Goal: Navigation & Orientation: Find specific page/section

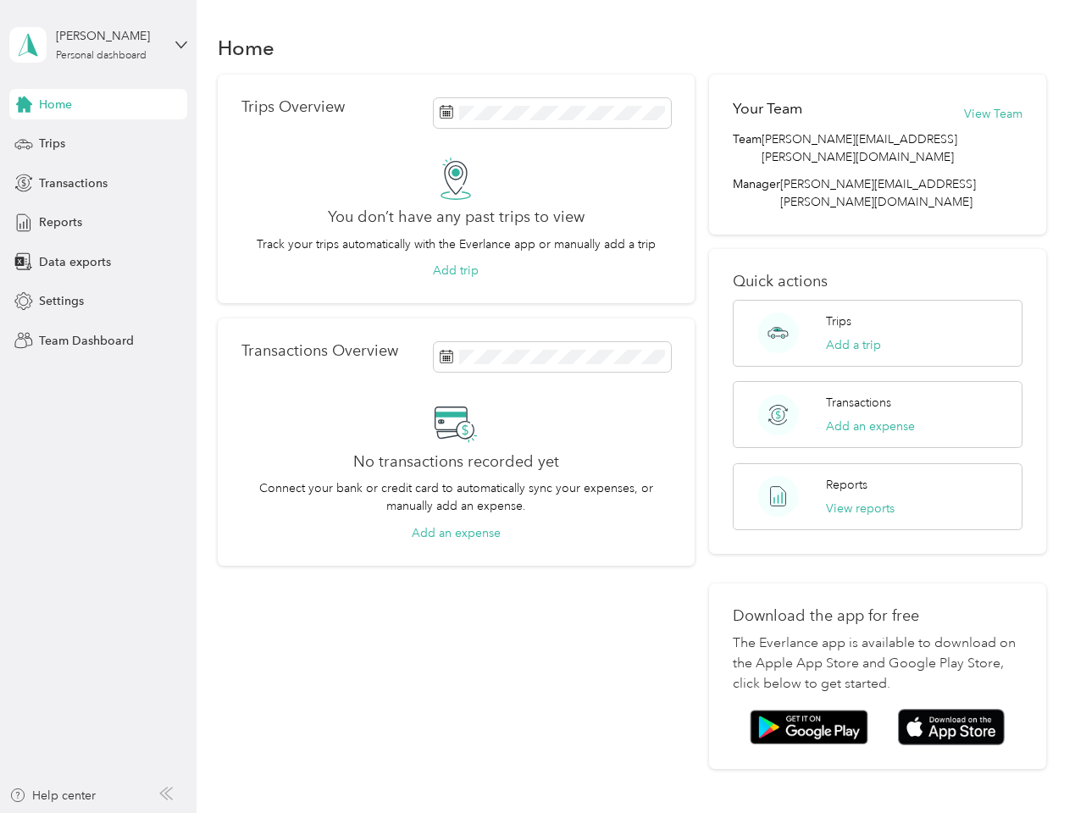
click at [537, 407] on div "No transactions recorded yet Connect your bank or credit card to automatically …" at bounding box center [456, 472] width 430 height 141
click at [98, 45] on div "[PERSON_NAME]" at bounding box center [109, 36] width 106 height 18
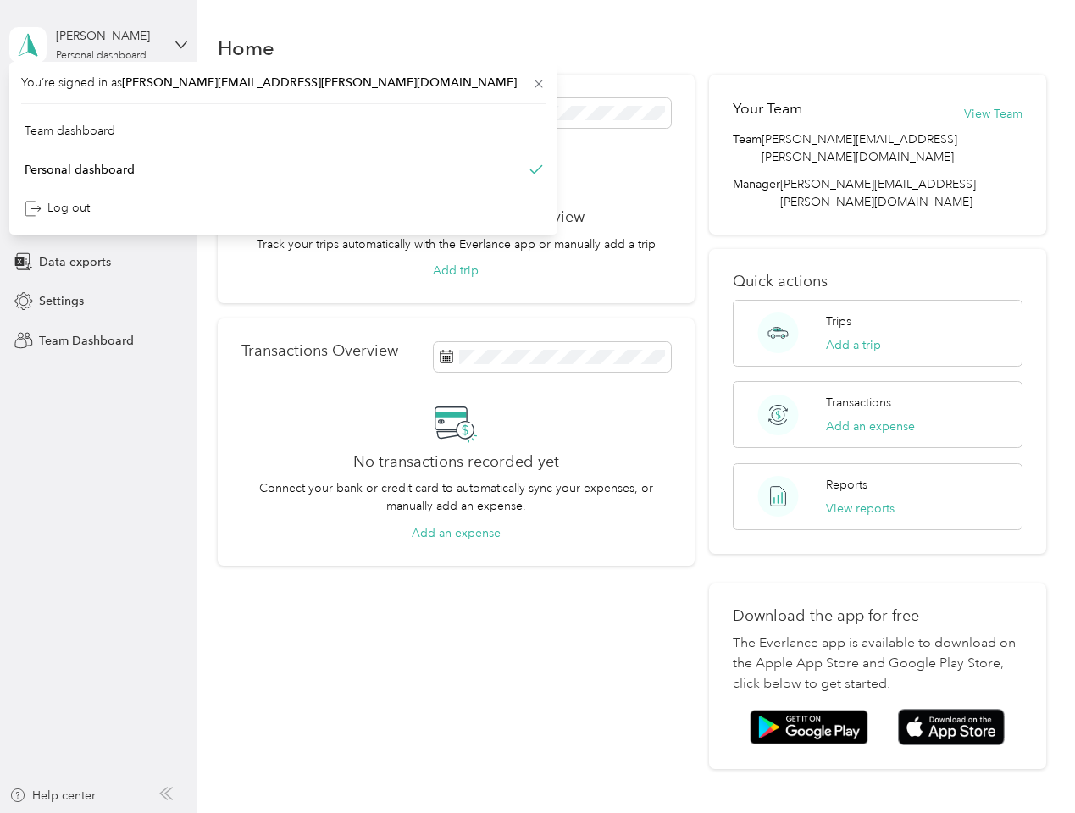
click at [98, 104] on div "You’re signed in as [PERSON_NAME][EMAIL_ADDRESS][PERSON_NAME][DOMAIN_NAME] Team…" at bounding box center [283, 148] width 548 height 173
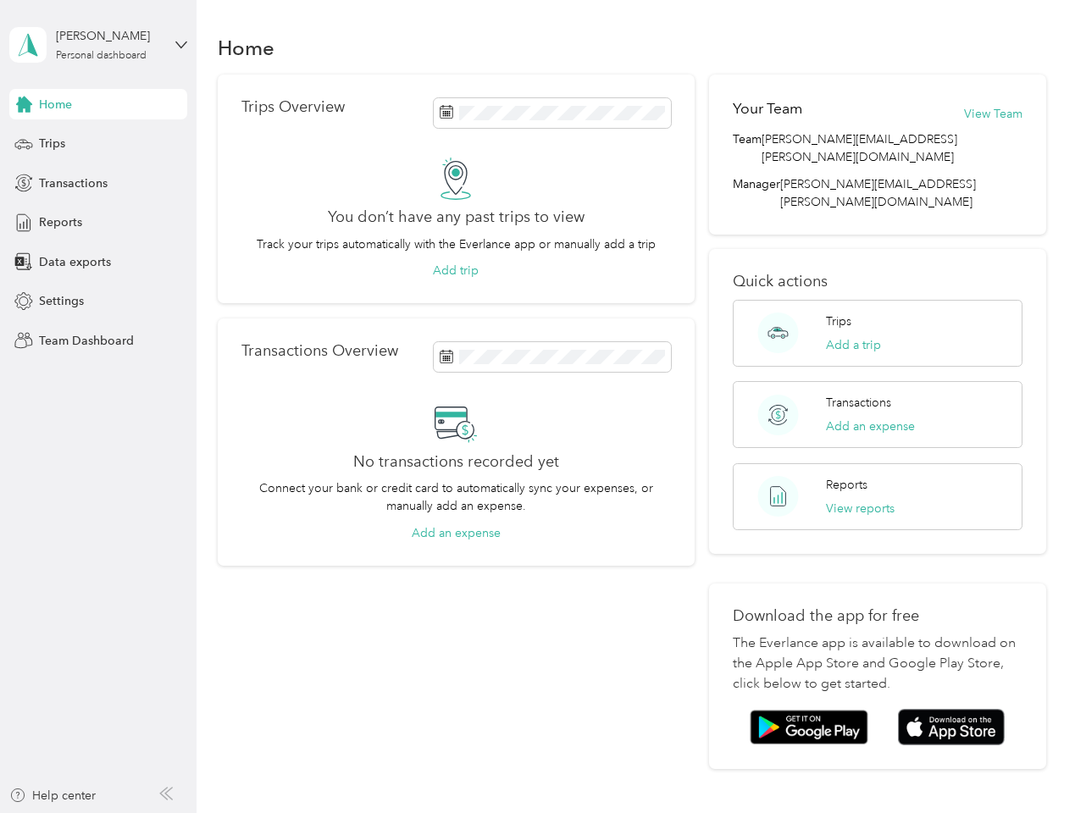
click at [24, 104] on div "You’re signed in as [PERSON_NAME][EMAIL_ADDRESS][PERSON_NAME][DOMAIN_NAME] Team…" at bounding box center [283, 148] width 548 height 173
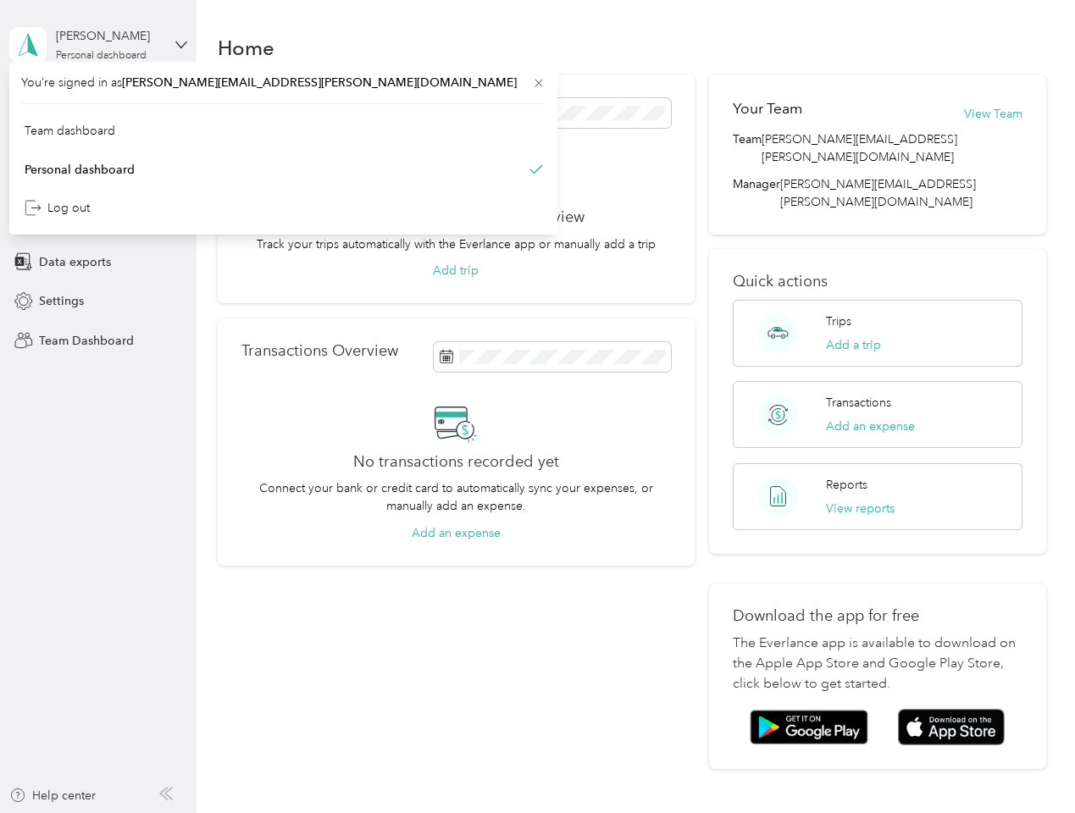
click at [98, 144] on div "Trips" at bounding box center [98, 144] width 178 height 30
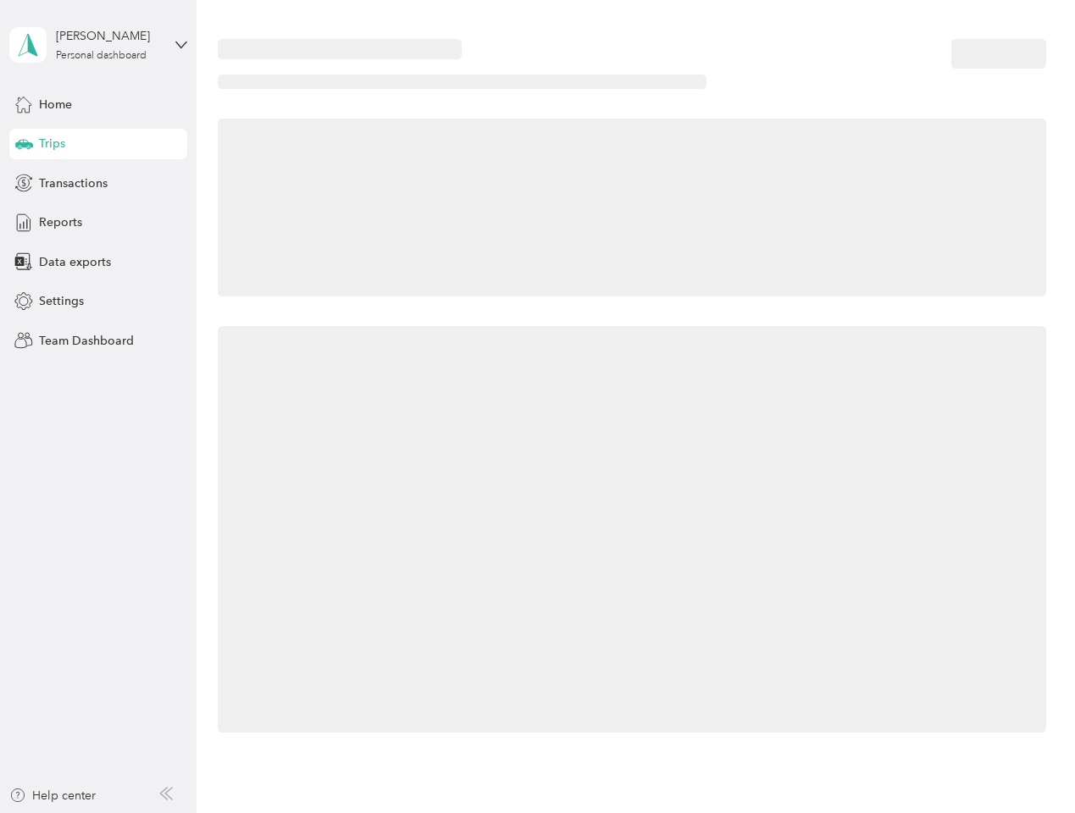
click at [24, 144] on icon at bounding box center [24, 143] width 18 height 8
click at [98, 183] on span "Transactions" at bounding box center [73, 184] width 69 height 18
click at [24, 183] on icon at bounding box center [23, 183] width 19 height 19
click at [98, 223] on div "Reports" at bounding box center [98, 223] width 178 height 30
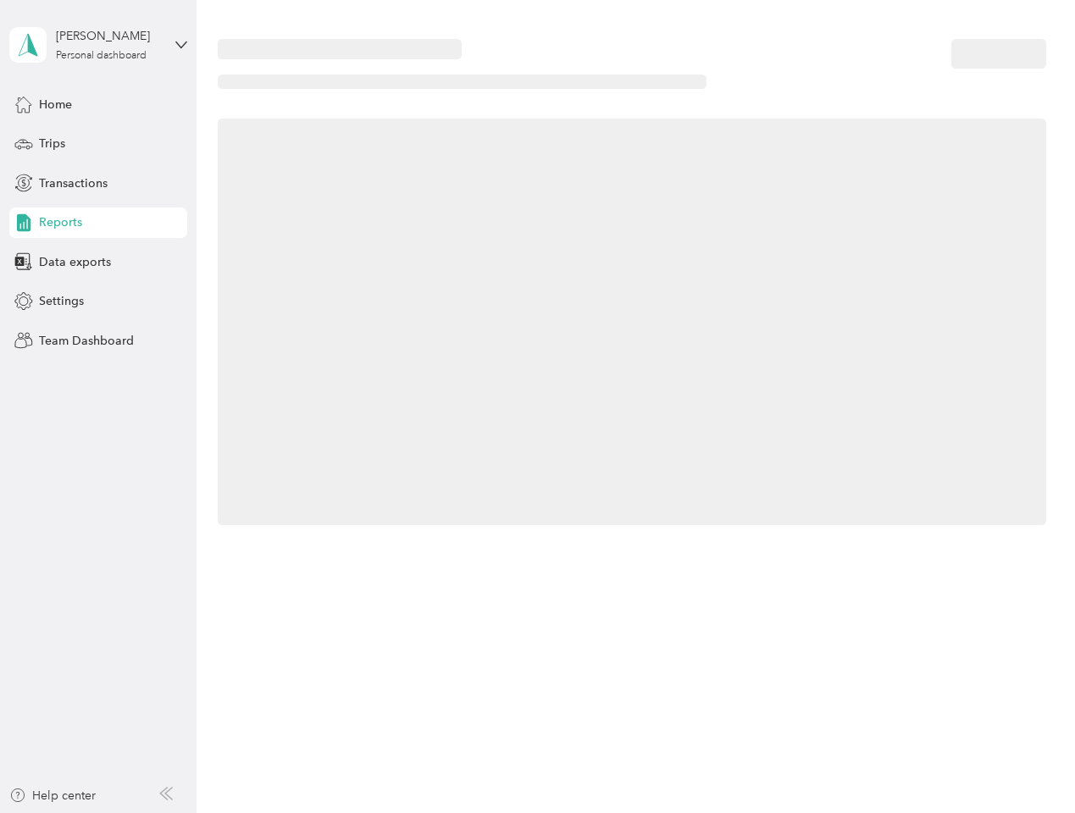
click at [24, 223] on icon at bounding box center [23, 222] width 19 height 19
